Goal: Transaction & Acquisition: Obtain resource

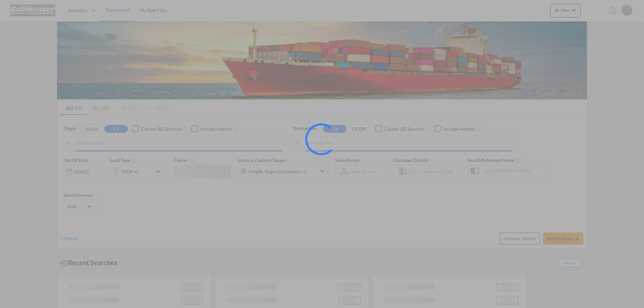
type input "[GEOGRAPHIC_DATA], [GEOGRAPHIC_DATA]"
type input "[GEOGRAPHIC_DATA], AUSYD"
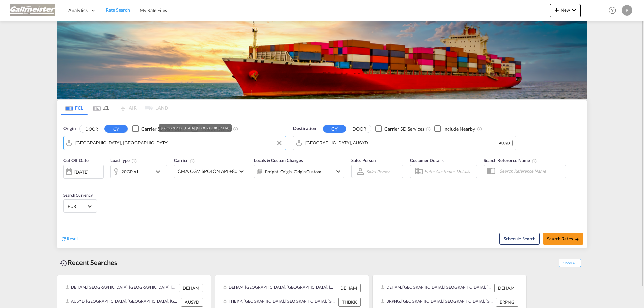
click at [133, 144] on input "[GEOGRAPHIC_DATA], [GEOGRAPHIC_DATA]" at bounding box center [178, 143] width 207 height 10
paste input "[GEOGRAPHIC_DATA]"
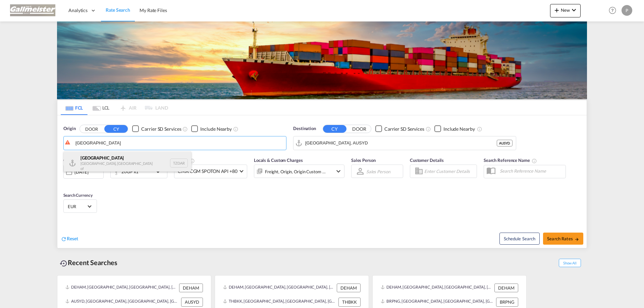
click at [103, 159] on div "[GEOGRAPHIC_DATA] [GEOGRAPHIC_DATA], [GEOGRAPHIC_DATA]" at bounding box center [127, 163] width 127 height 23
type input "[GEOGRAPHIC_DATA], TZDAR"
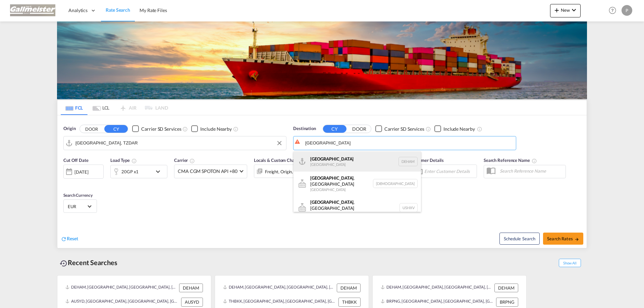
click at [309, 163] on div "Hamburg [GEOGRAPHIC_DATA] [GEOGRAPHIC_DATA]" at bounding box center [357, 162] width 127 height 20
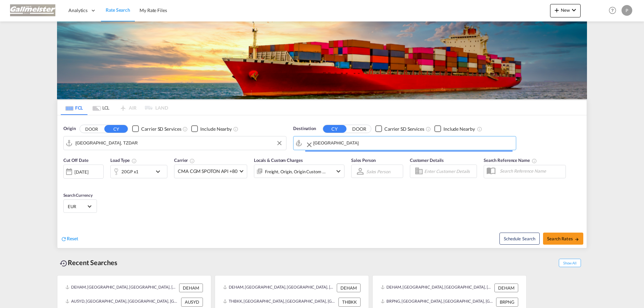
type input "[GEOGRAPHIC_DATA], [GEOGRAPHIC_DATA]"
click at [157, 168] on md-icon "icon-chevron-down" at bounding box center [159, 172] width 11 height 8
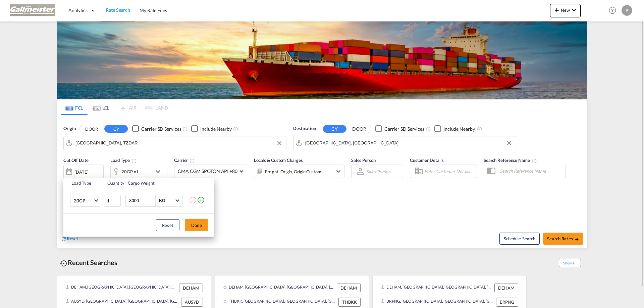
click at [196, 224] on button "Done" at bounding box center [196, 225] width 23 height 12
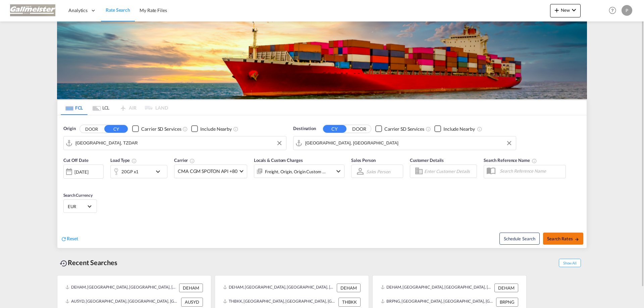
click at [559, 242] on button "Search Rates" at bounding box center [563, 239] width 40 height 12
type input "TZDAR to DEHAM / [DATE]"
